Goal: Transaction & Acquisition: Purchase product/service

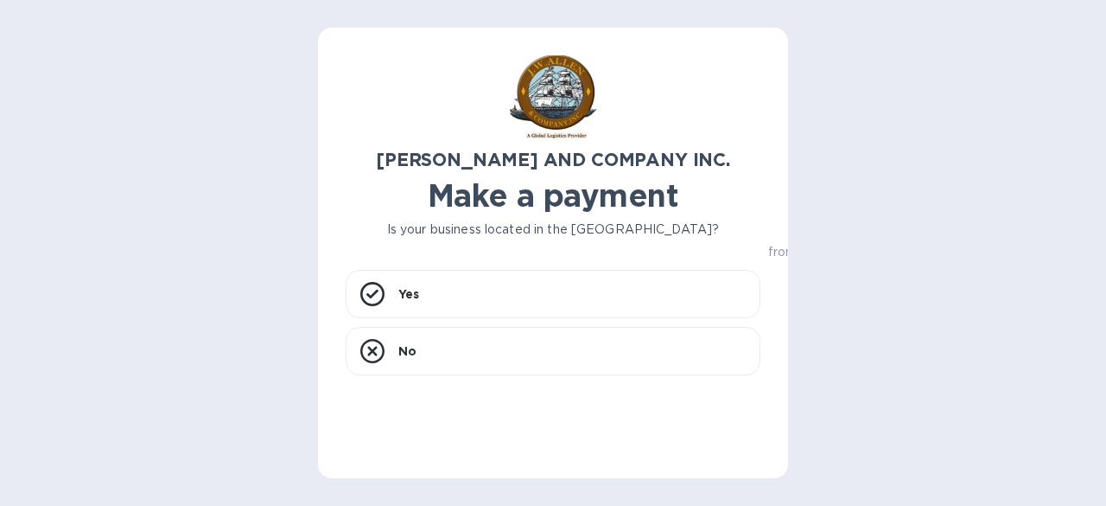
click at [503, 203] on h1 "Make a payment" at bounding box center [553, 195] width 415 height 36
click at [468, 302] on div "Yes" at bounding box center [553, 294] width 415 height 48
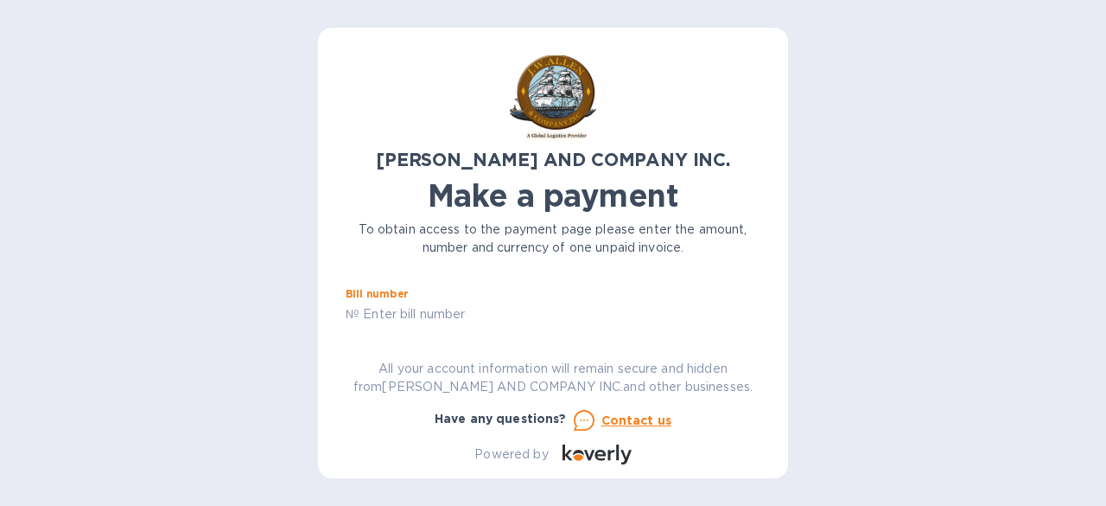
click at [361, 317] on input "text" at bounding box center [560, 315] width 401 height 26
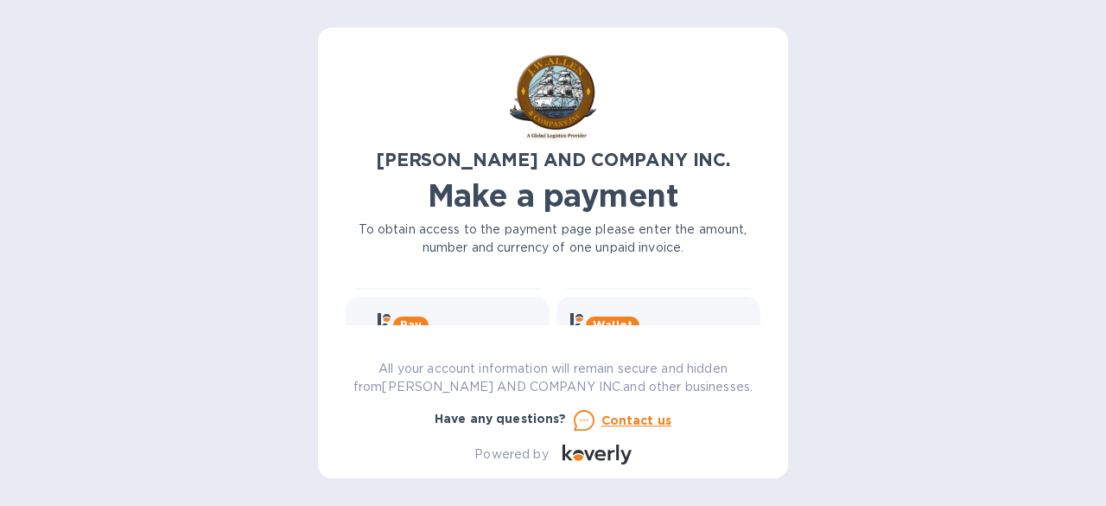
type input "ac04405-01"
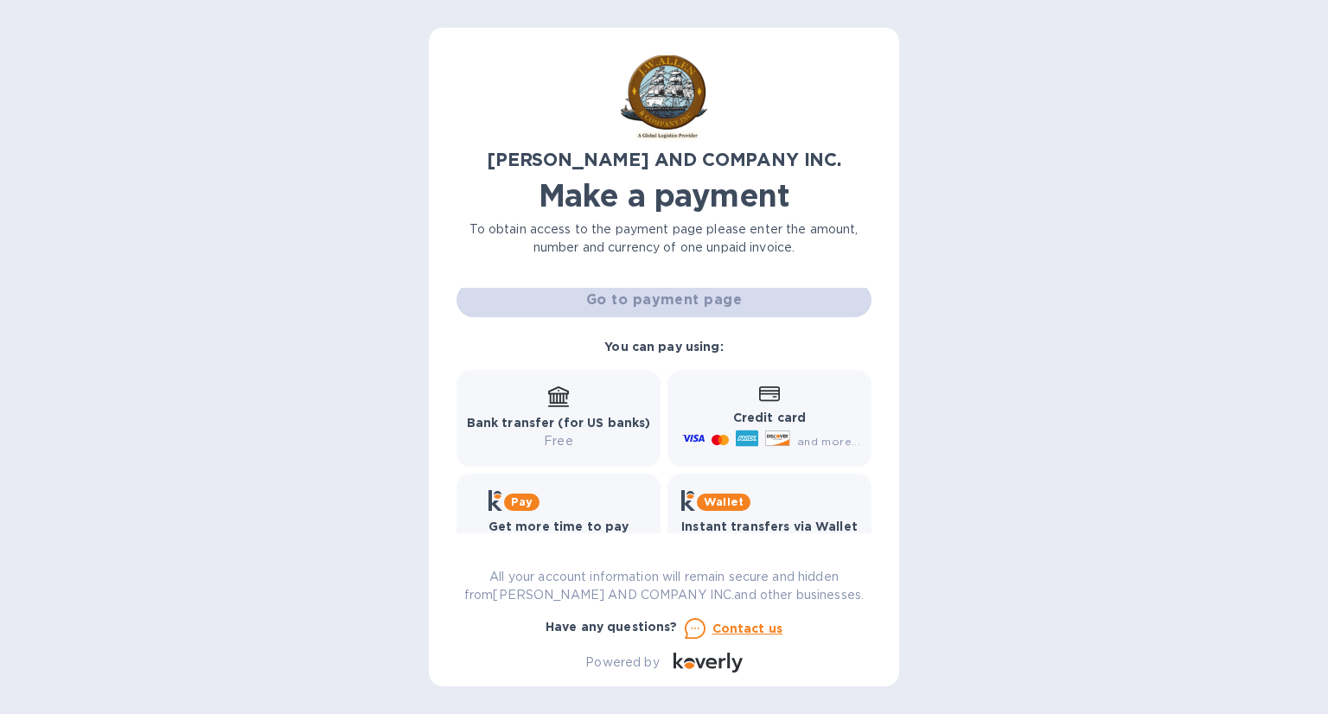
scroll to position [130, 0]
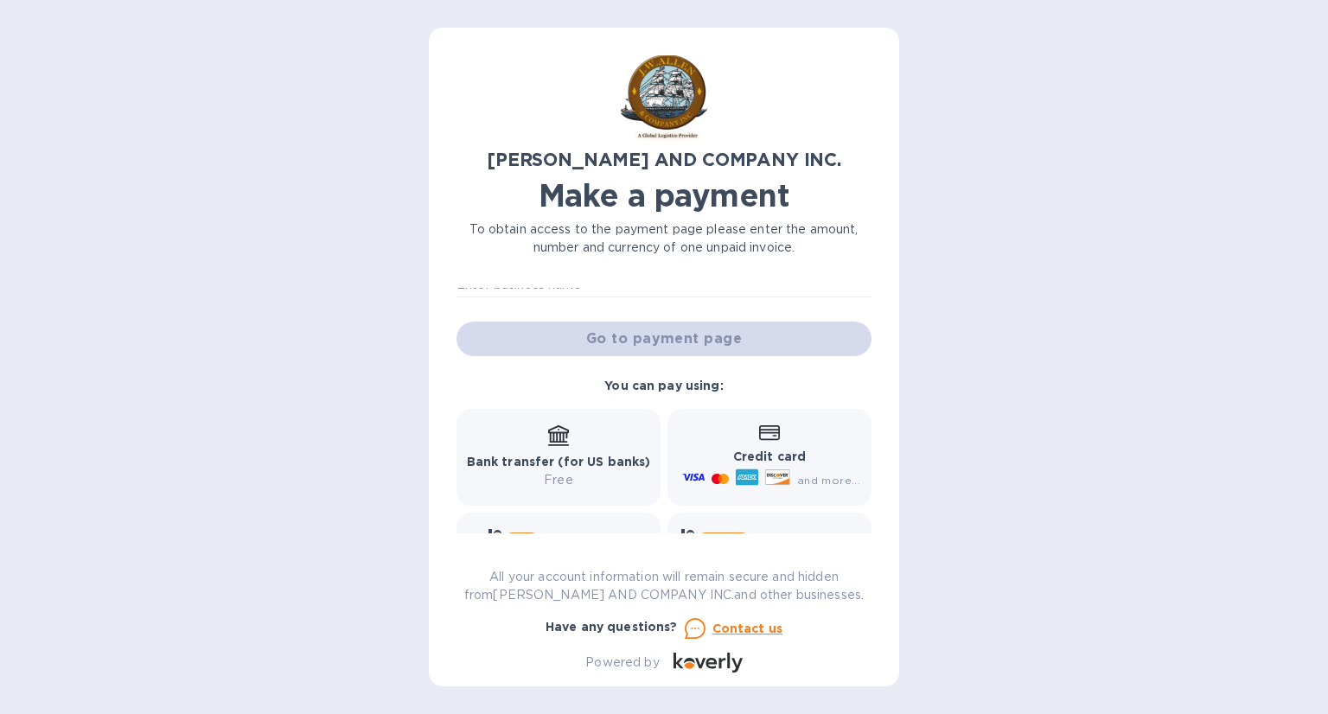
click at [759, 437] on icon at bounding box center [769, 432] width 21 height 15
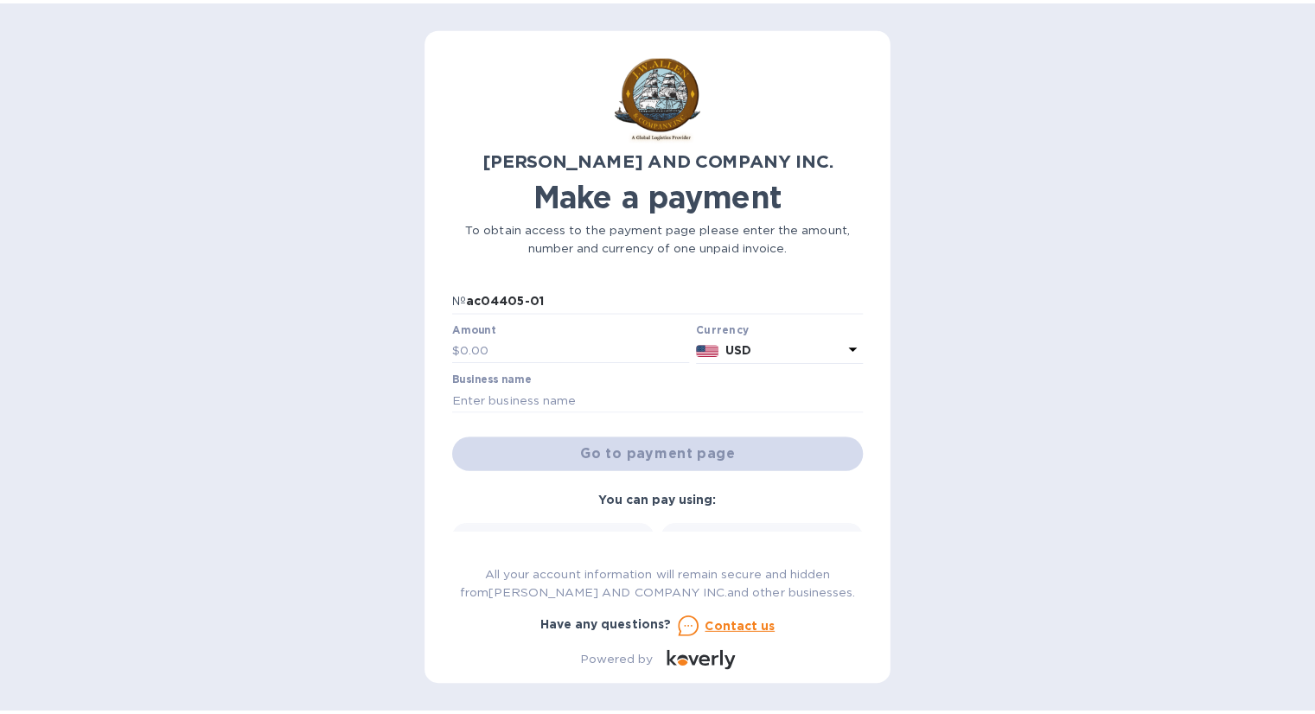
scroll to position [0, 0]
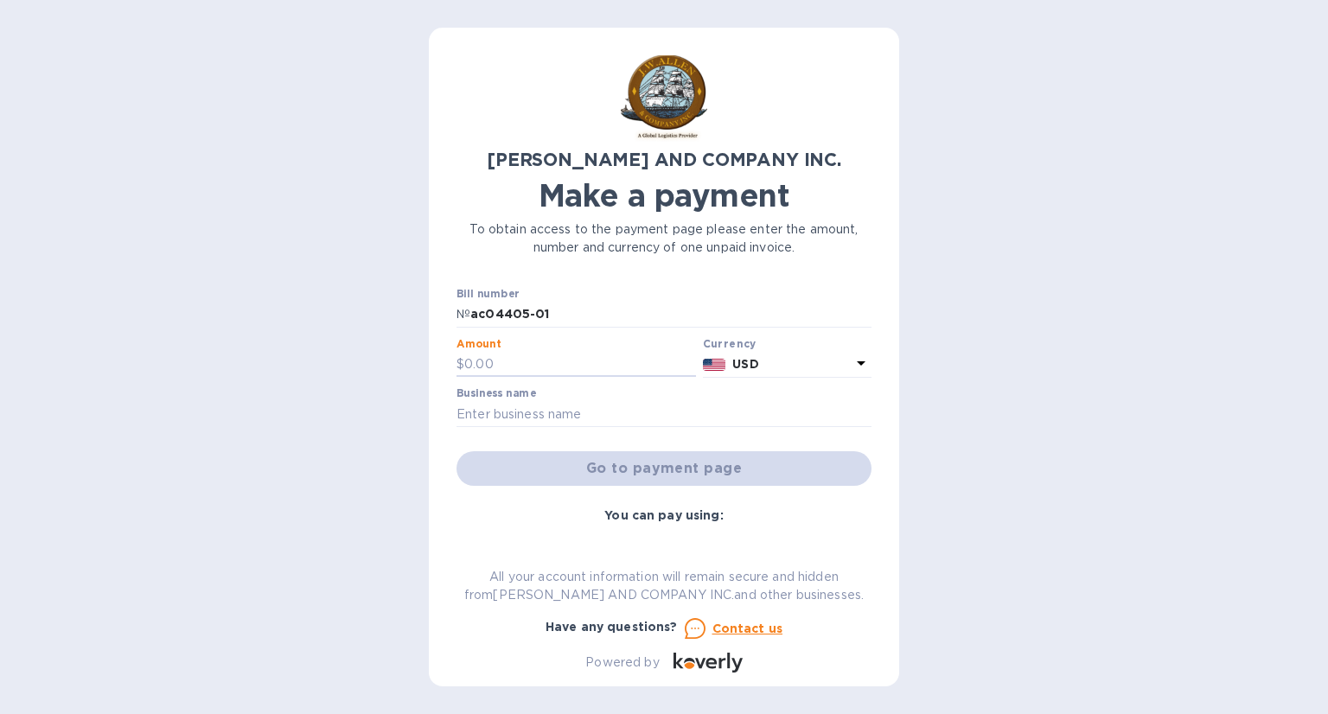
click at [603, 367] on input "text" at bounding box center [580, 365] width 232 height 26
type input "450"
click at [526, 419] on input "text" at bounding box center [663, 414] width 415 height 26
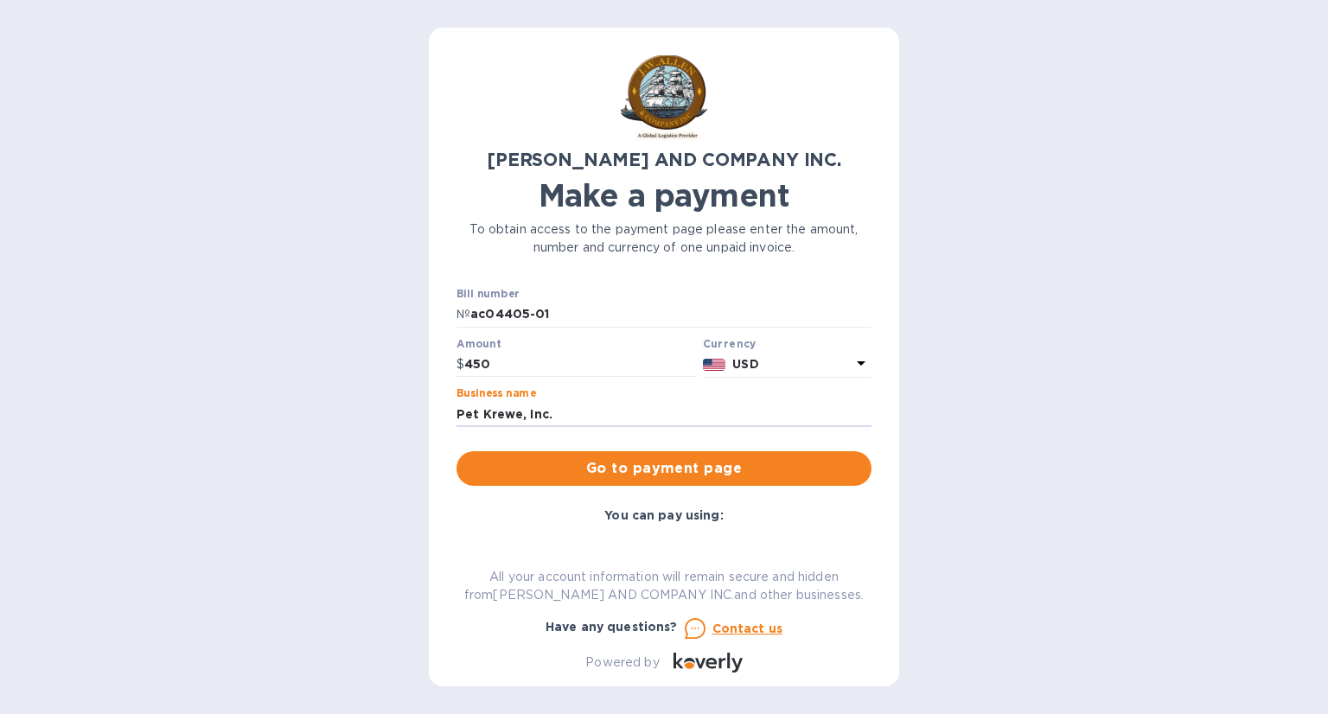
type input "Pet Krewe, Inc."
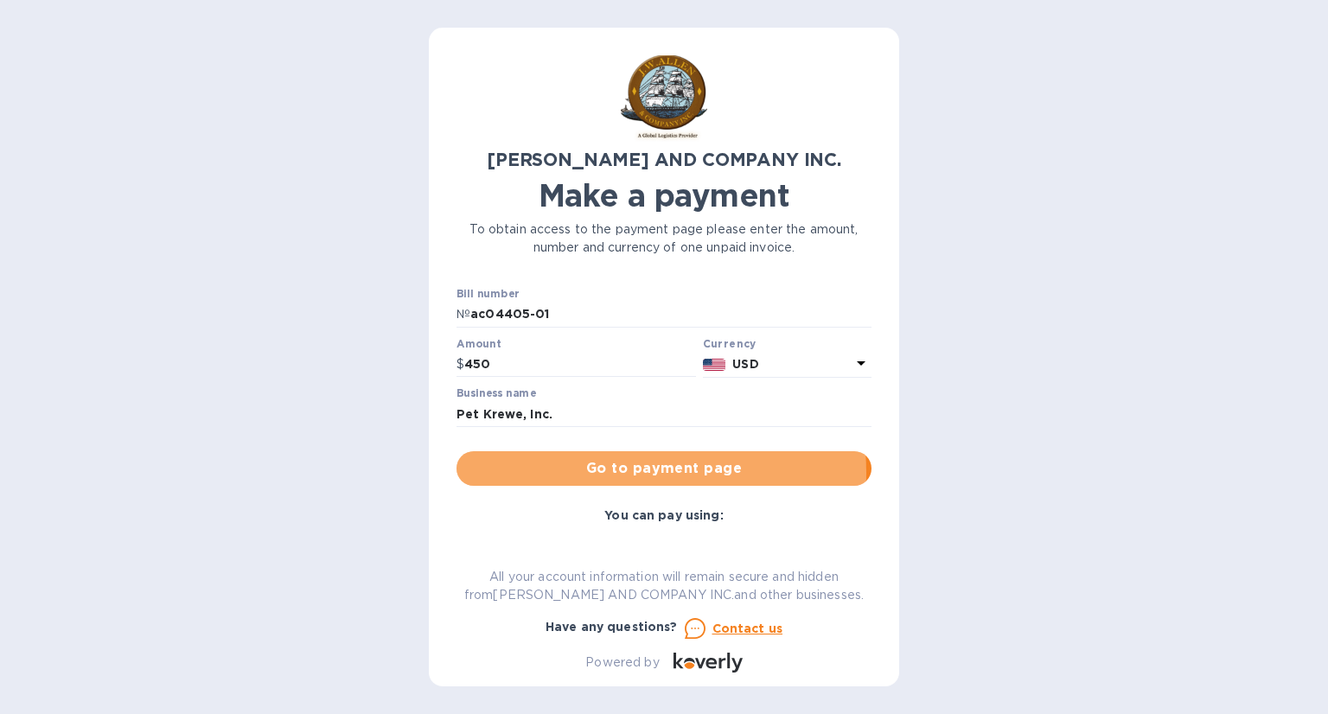
click at [602, 473] on span "Go to payment page" at bounding box center [663, 468] width 387 height 21
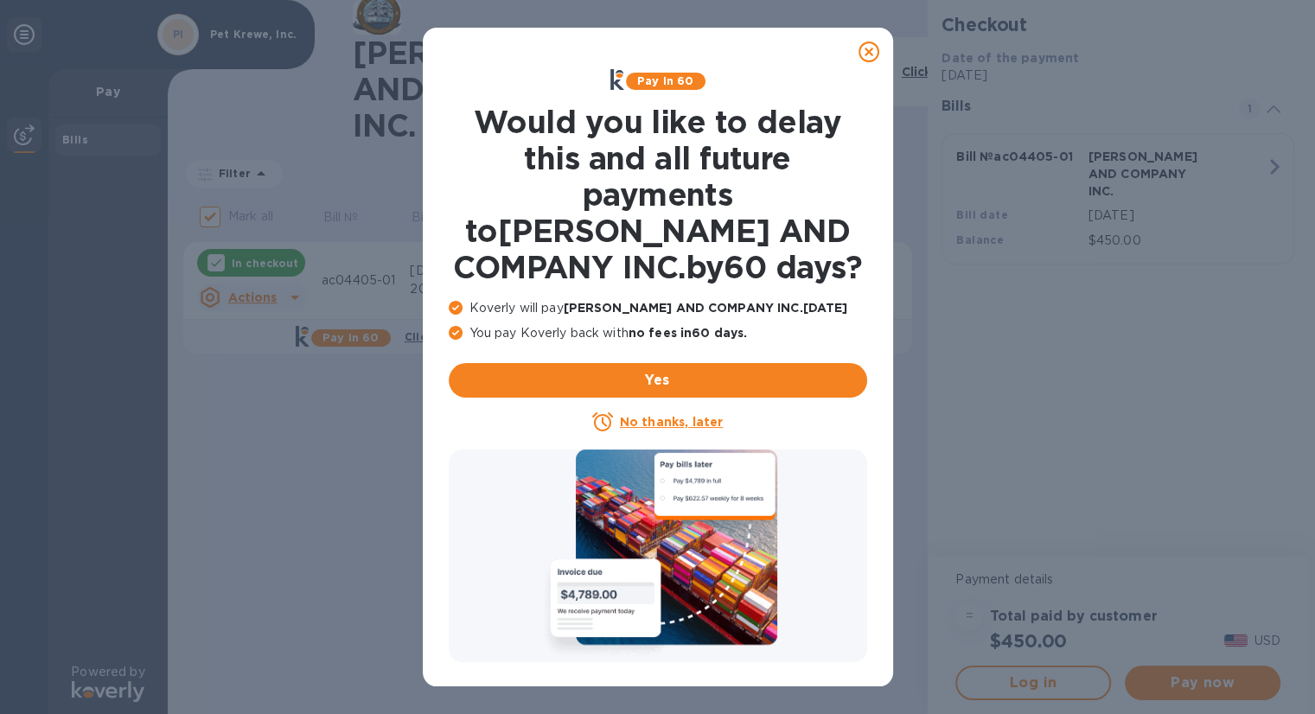
click at [871, 49] on icon at bounding box center [868, 51] width 21 height 21
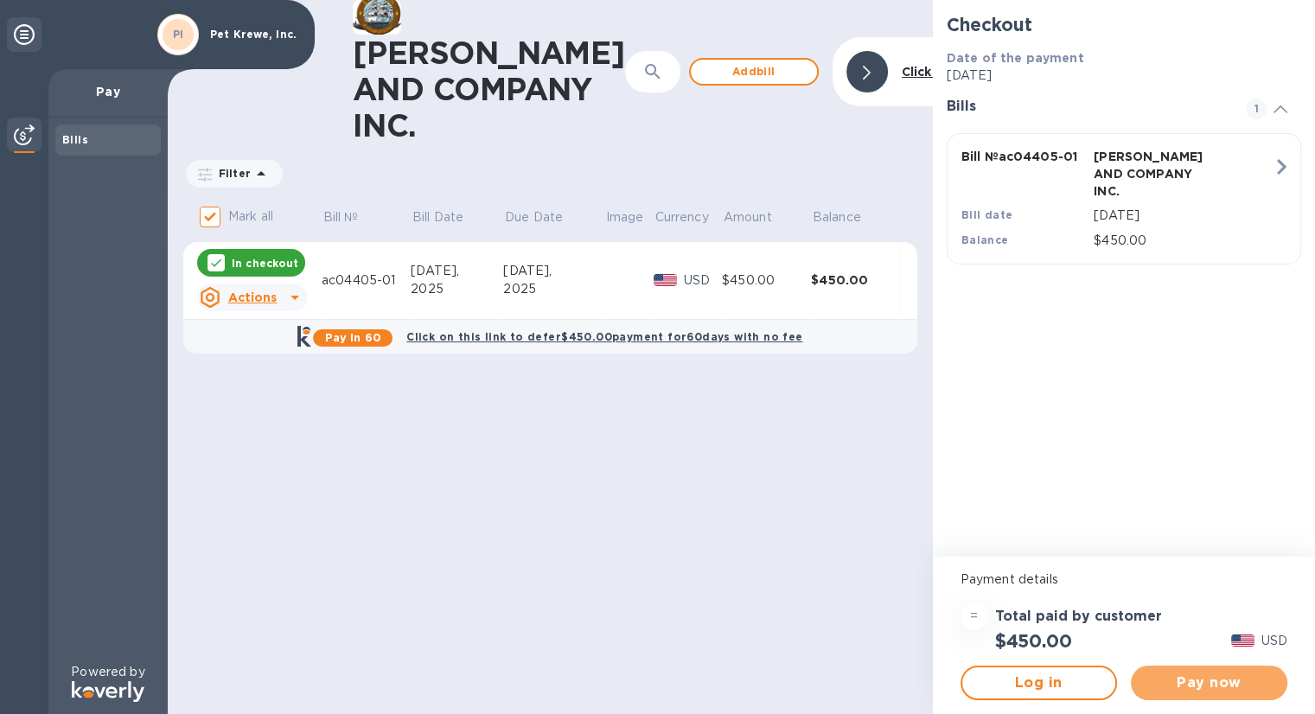
click at [1105, 505] on span "Pay now" at bounding box center [1208, 682] width 129 height 21
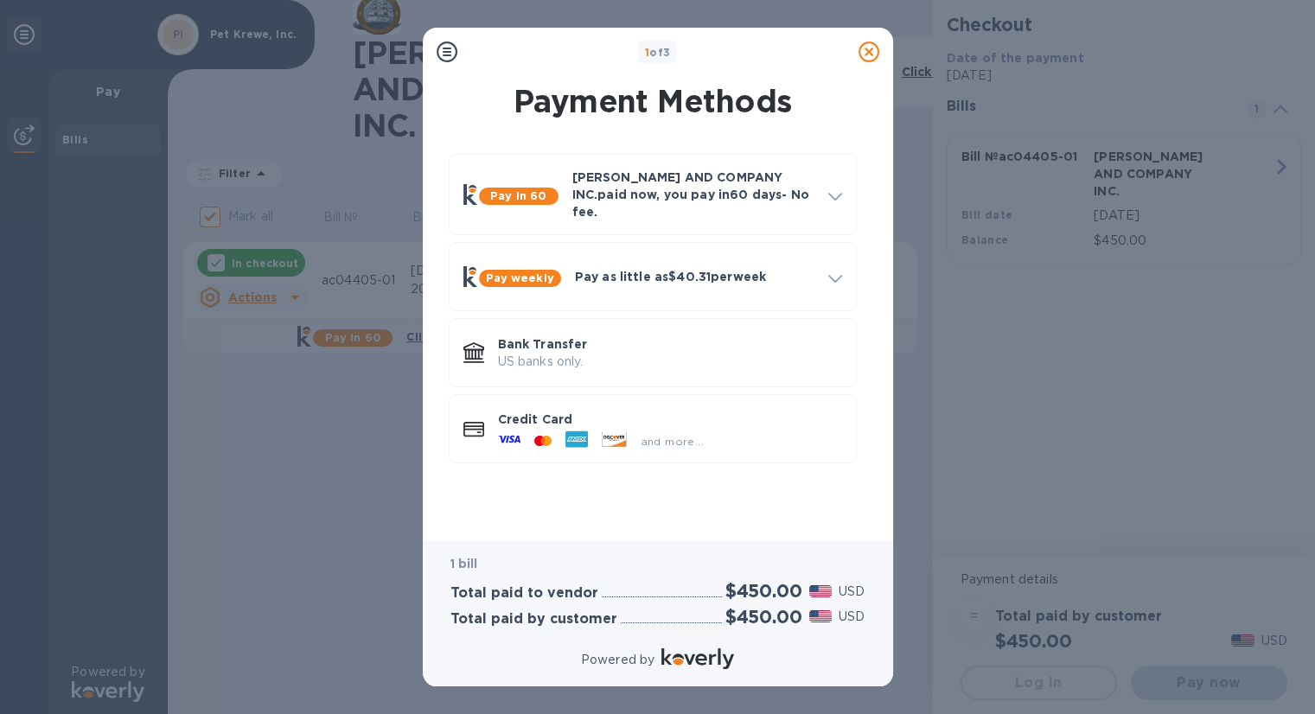
click at [547, 433] on div at bounding box center [542, 441] width 31 height 16
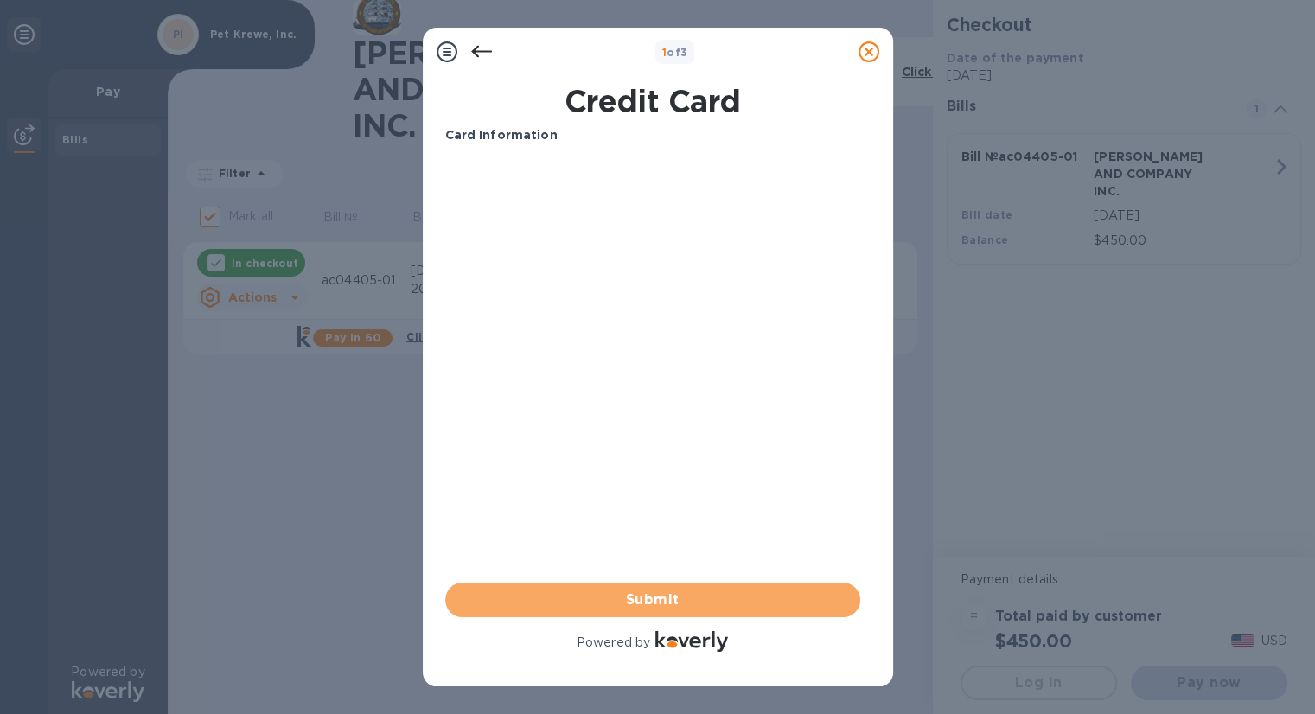
click at [712, 505] on span "Submit" at bounding box center [652, 599] width 387 height 21
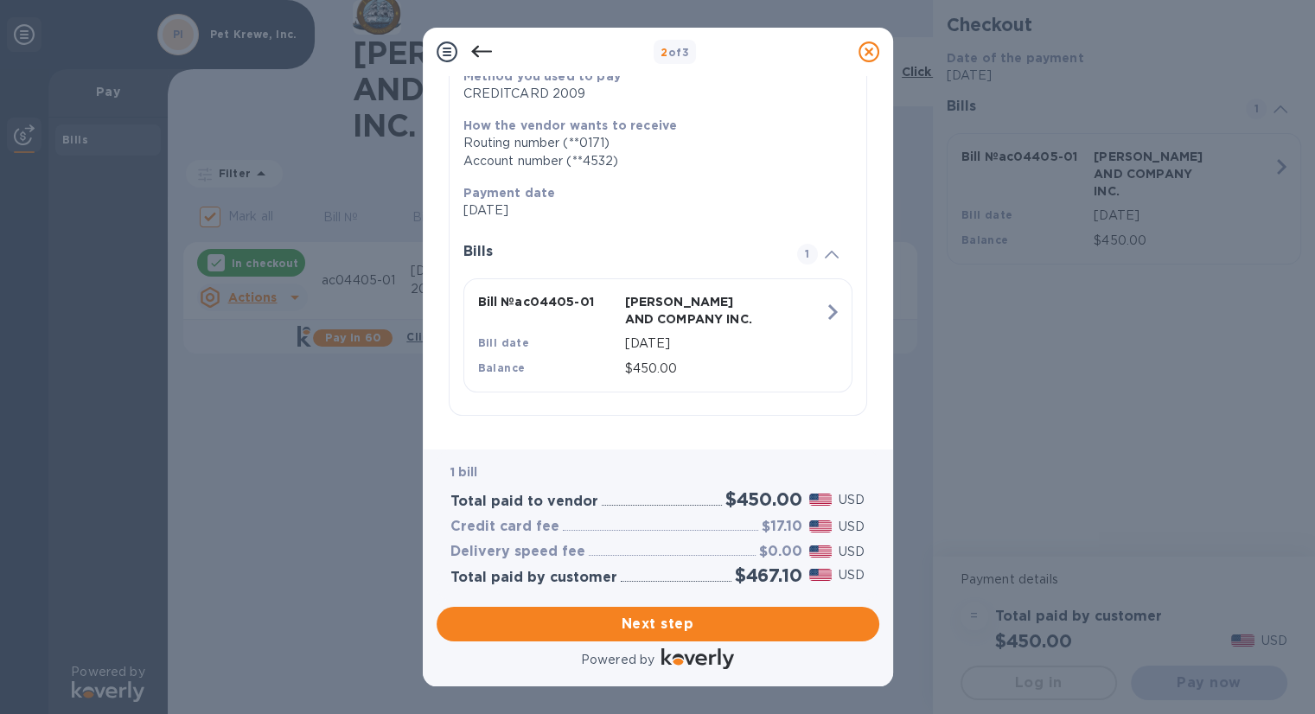
click at [682, 505] on span "Next step" at bounding box center [657, 624] width 415 height 21
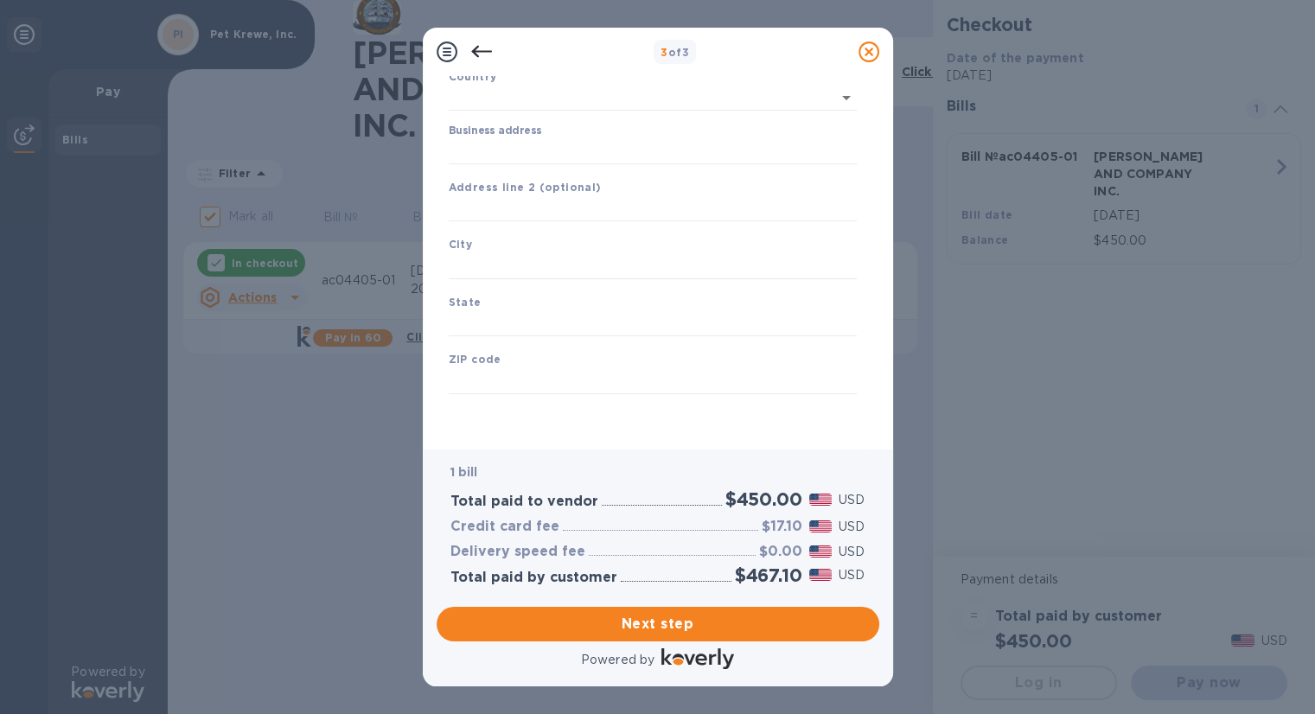
scroll to position [134, 0]
type input "[GEOGRAPHIC_DATA]"
click at [609, 153] on input "Business address" at bounding box center [653, 151] width 408 height 26
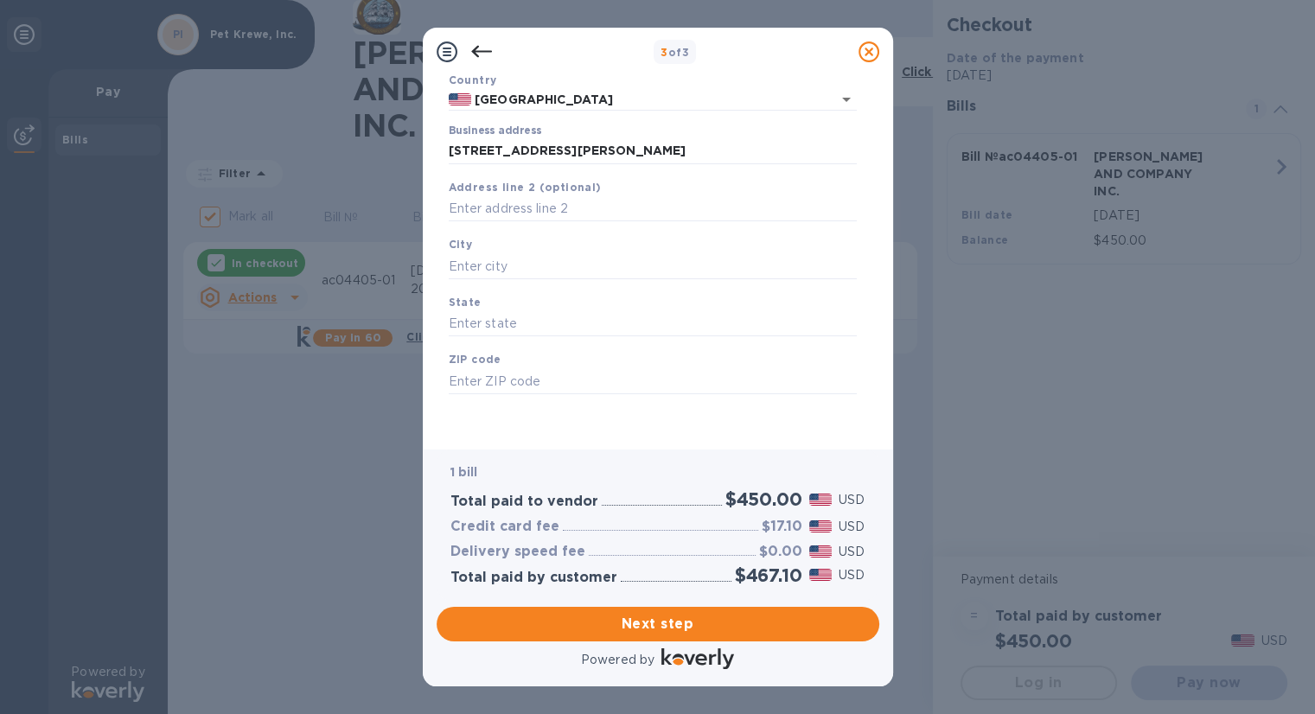
type input "[STREET_ADDRESS][PERSON_NAME]"
type input "Elmwood"
type input "LA"
type input "70123"
click at [614, 207] on input "text" at bounding box center [653, 209] width 408 height 26
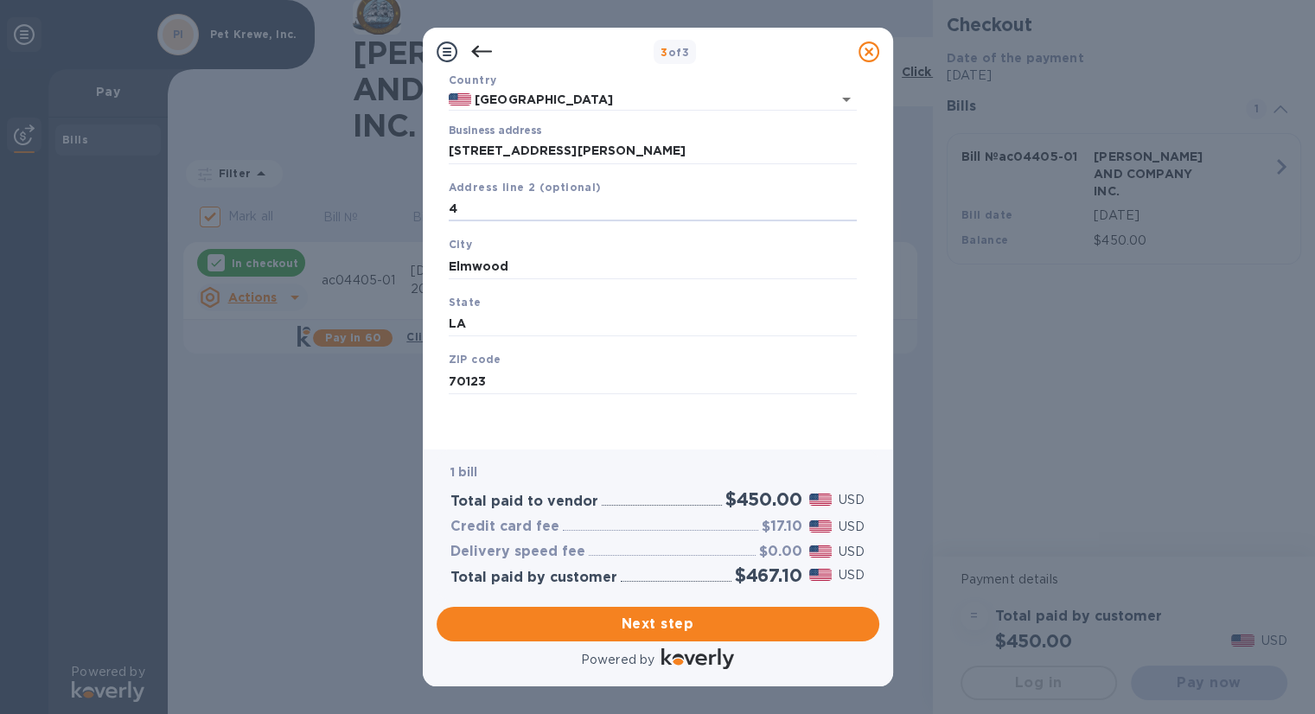
type input "4"
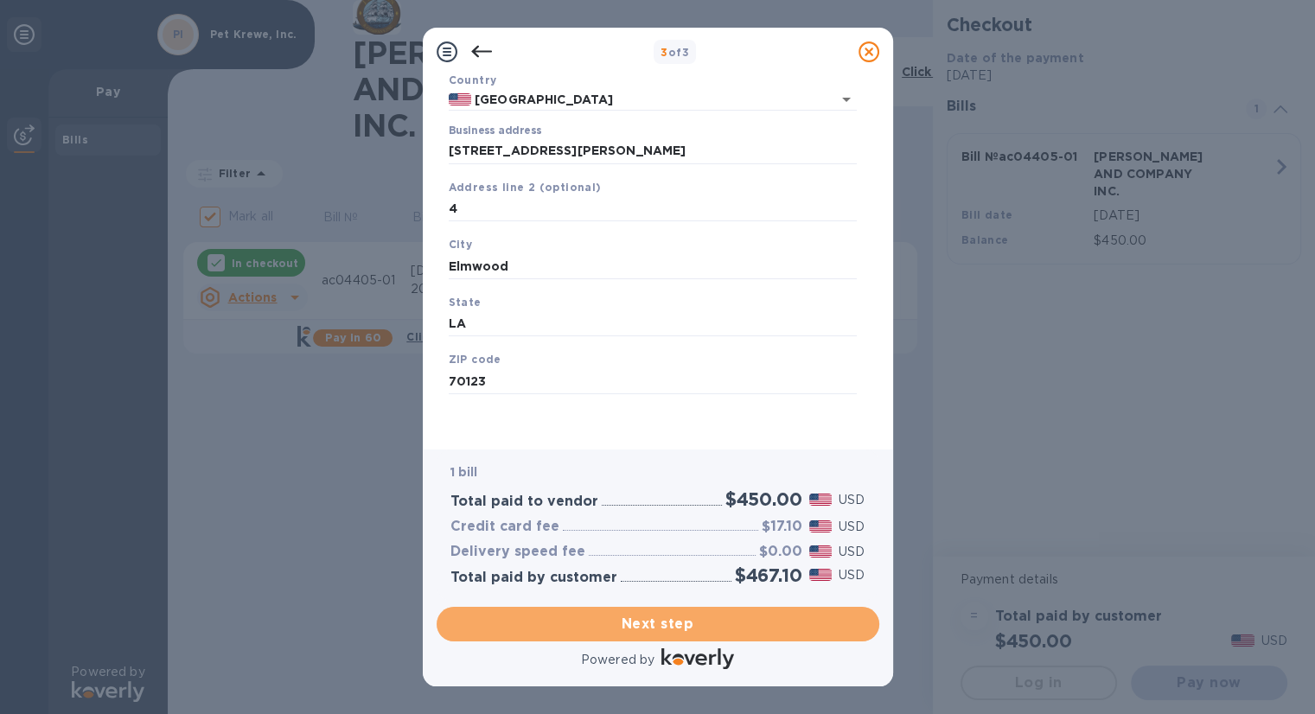
click at [661, 505] on span "Next step" at bounding box center [657, 624] width 415 height 21
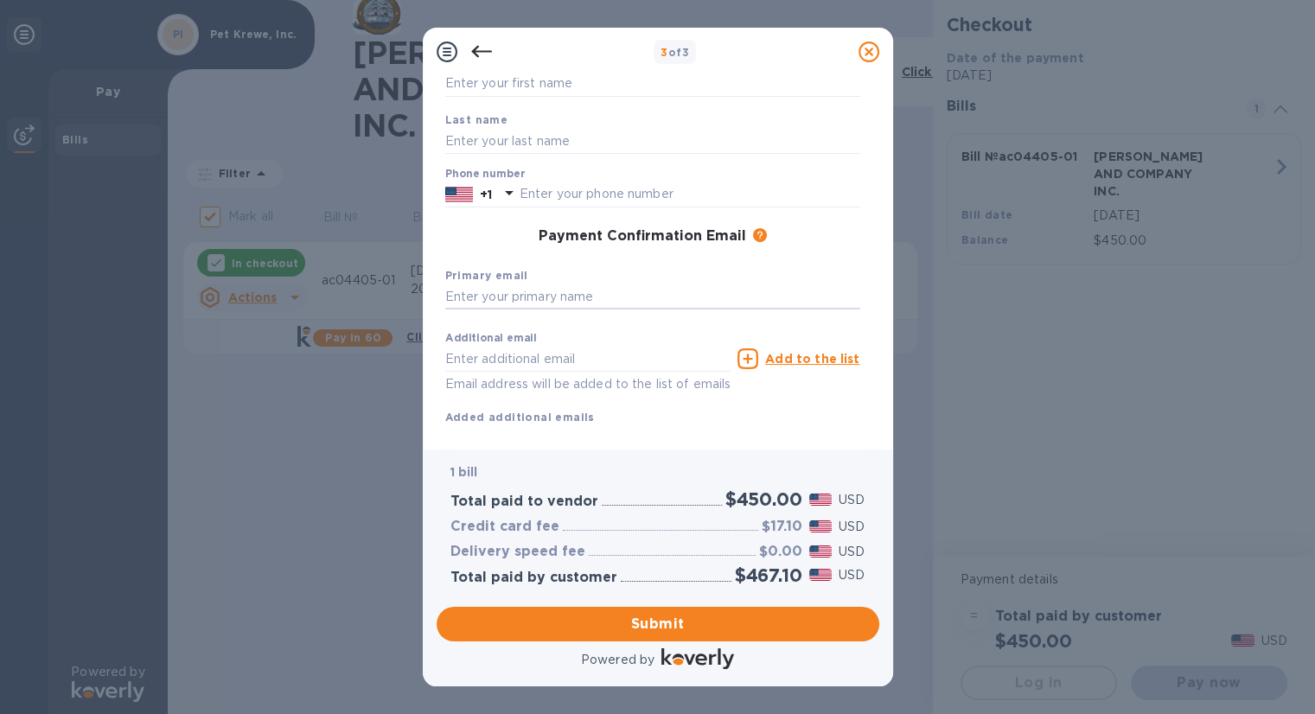
click at [564, 312] on div "Primary email" at bounding box center [652, 288] width 429 height 58
type input "[PERSON_NAME][EMAIL_ADDRESS][DOMAIN_NAME]"
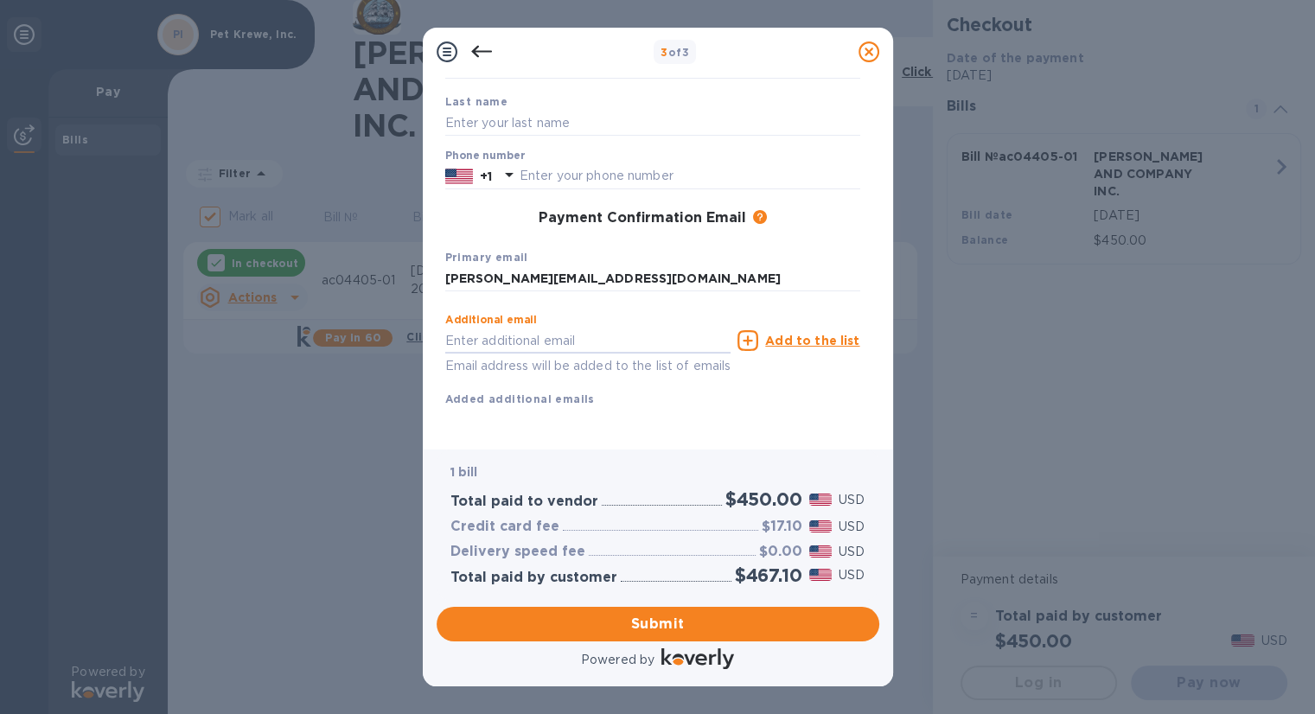
scroll to position [174, 0]
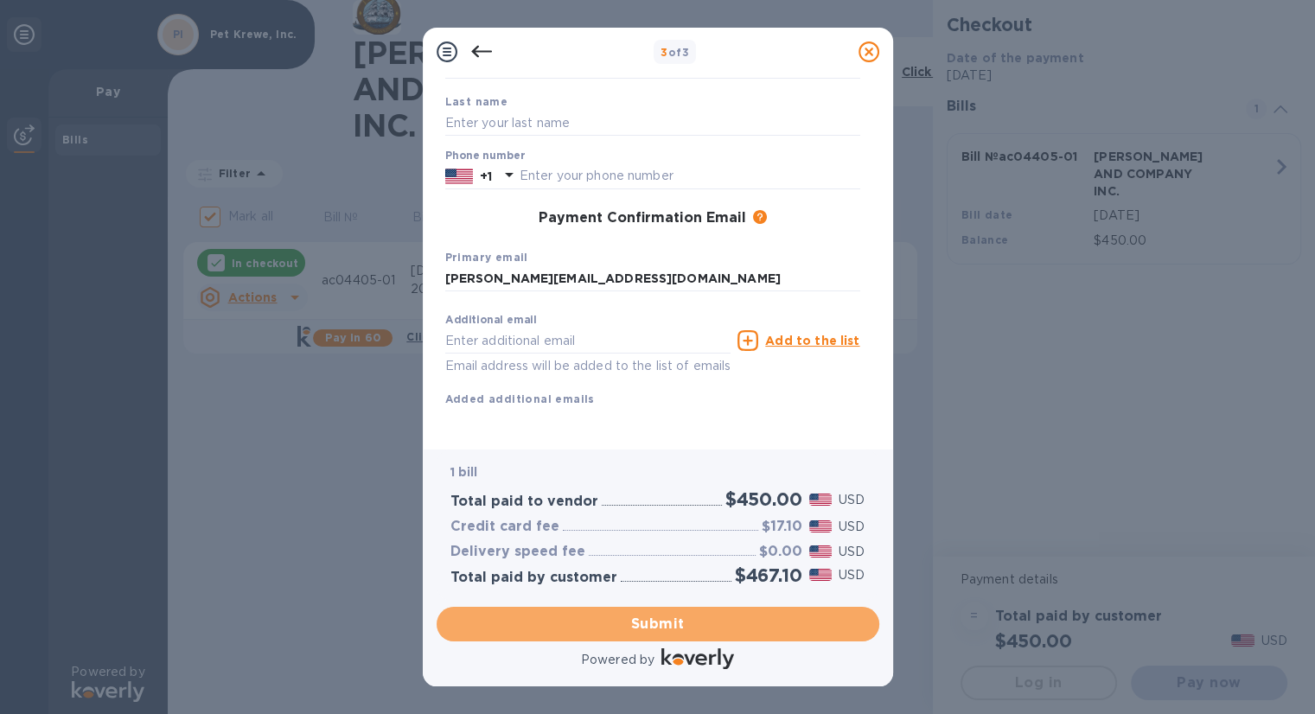
click at [697, 505] on span "Submit" at bounding box center [657, 624] width 415 height 21
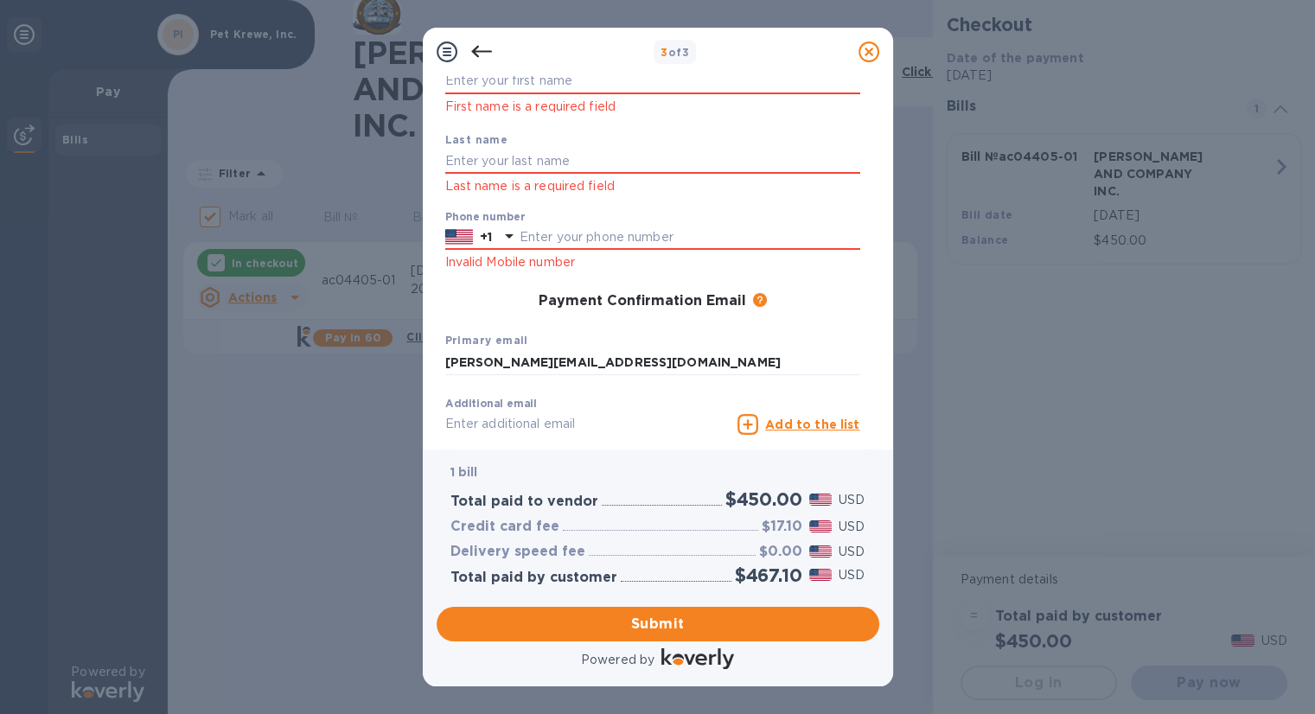
scroll to position [111, 0]
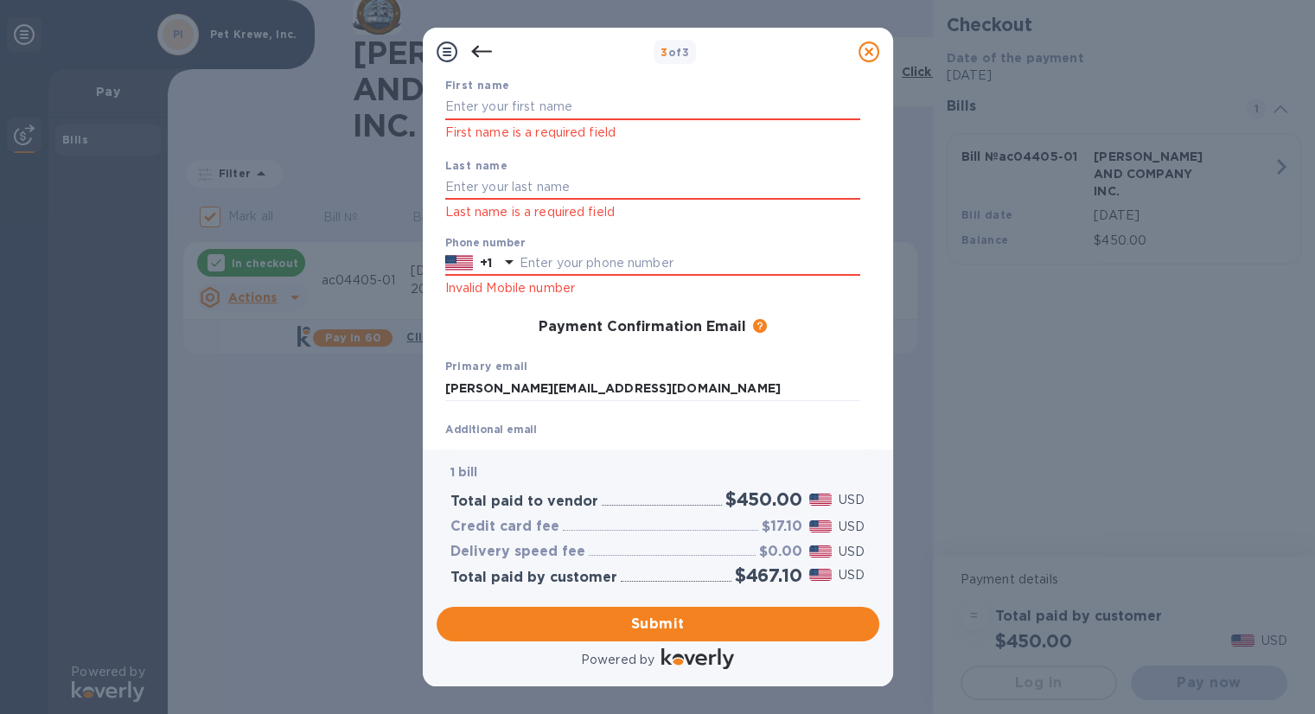
click at [559, 191] on input "text" at bounding box center [652, 188] width 415 height 26
click at [550, 111] on input "text" at bounding box center [652, 107] width 415 height 26
type input "[PERSON_NAME]"
type input "5044588911"
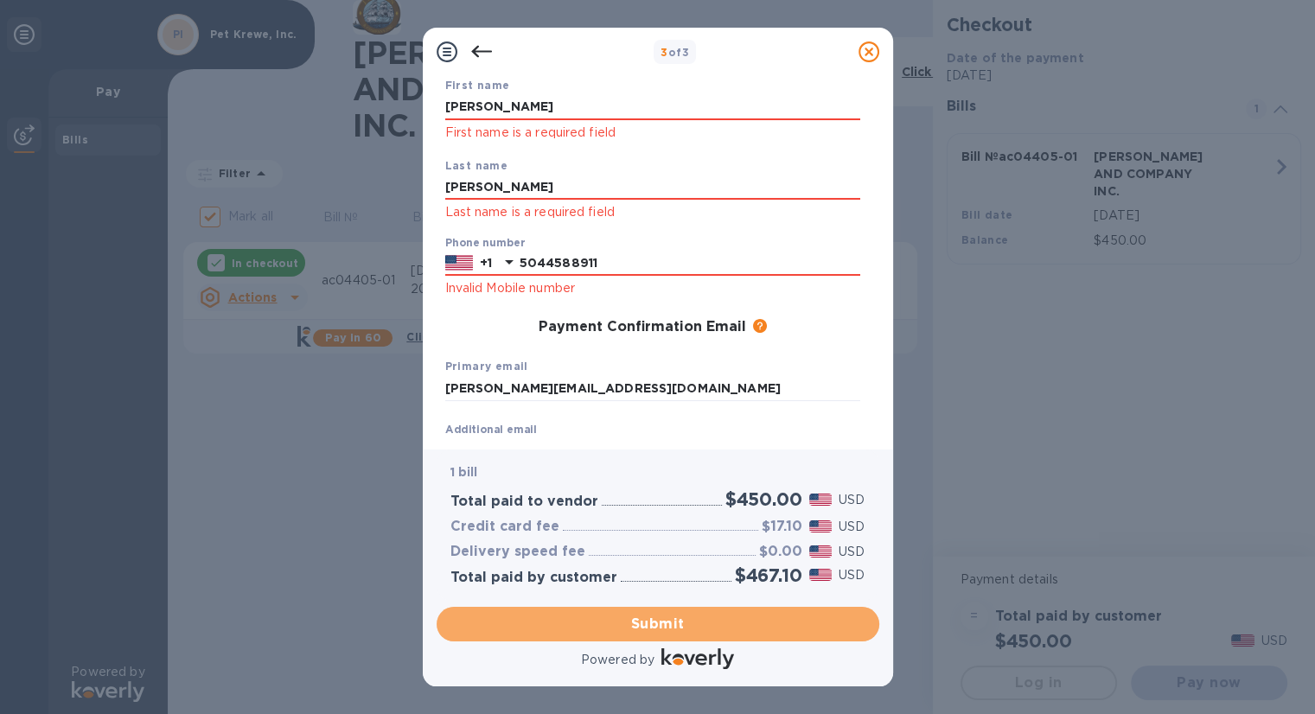
click at [702, 505] on span "Submit" at bounding box center [657, 624] width 415 height 21
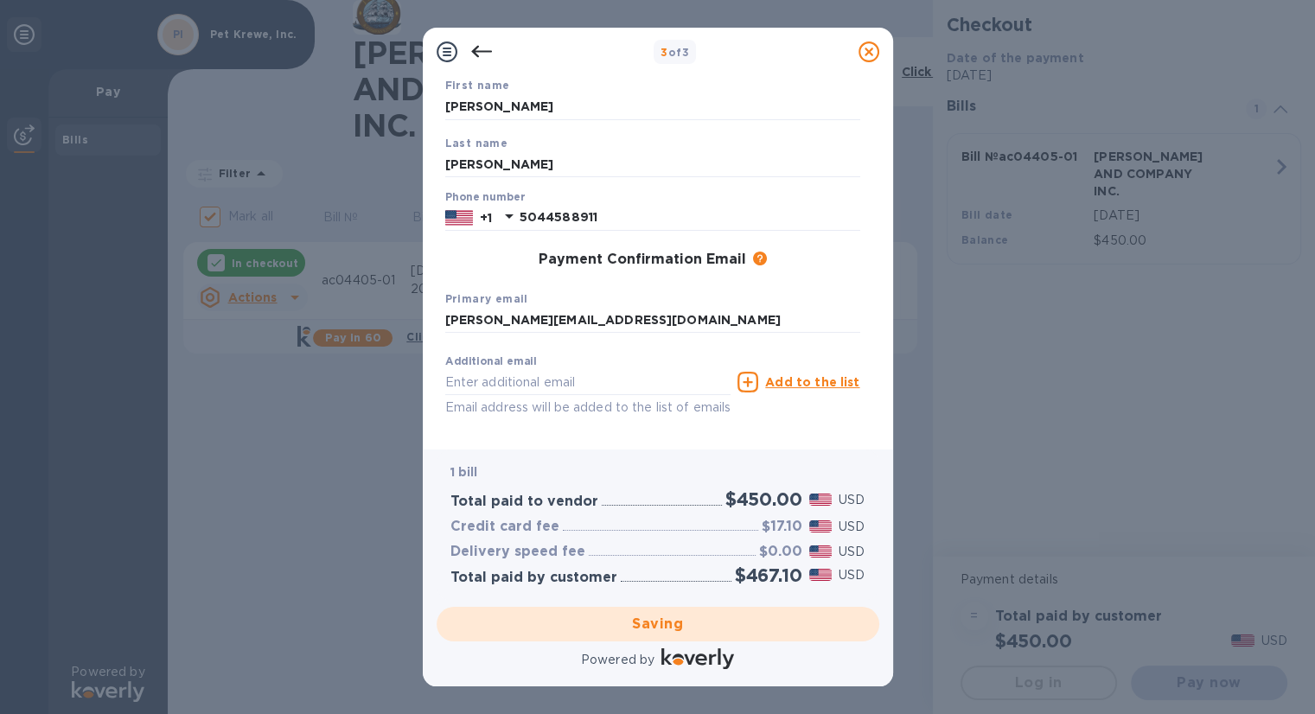
checkbox input "false"
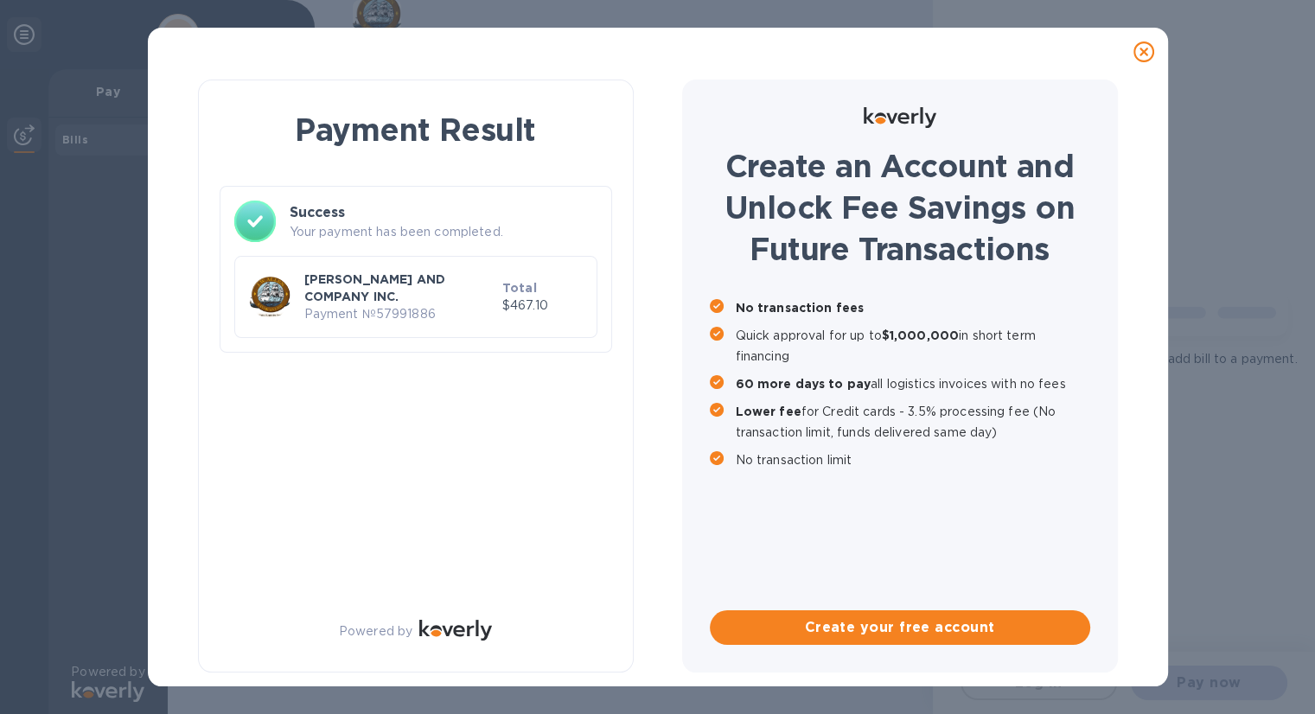
scroll to position [0, 0]
